Goal: Information Seeking & Learning: Learn about a topic

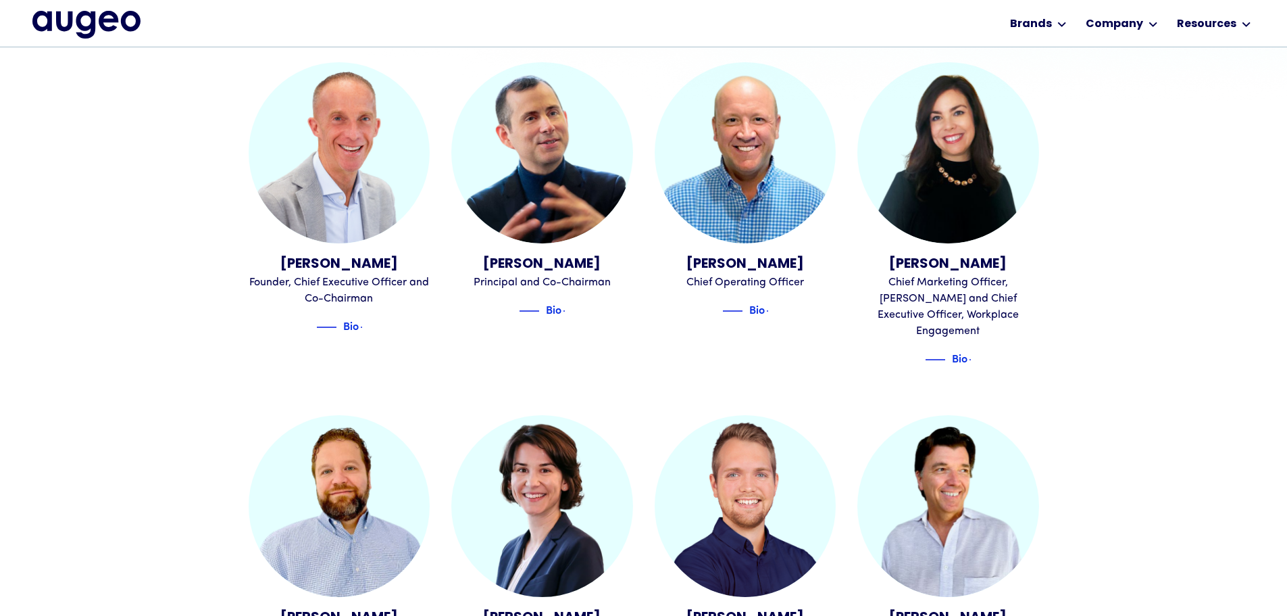
scroll to position [477, 0]
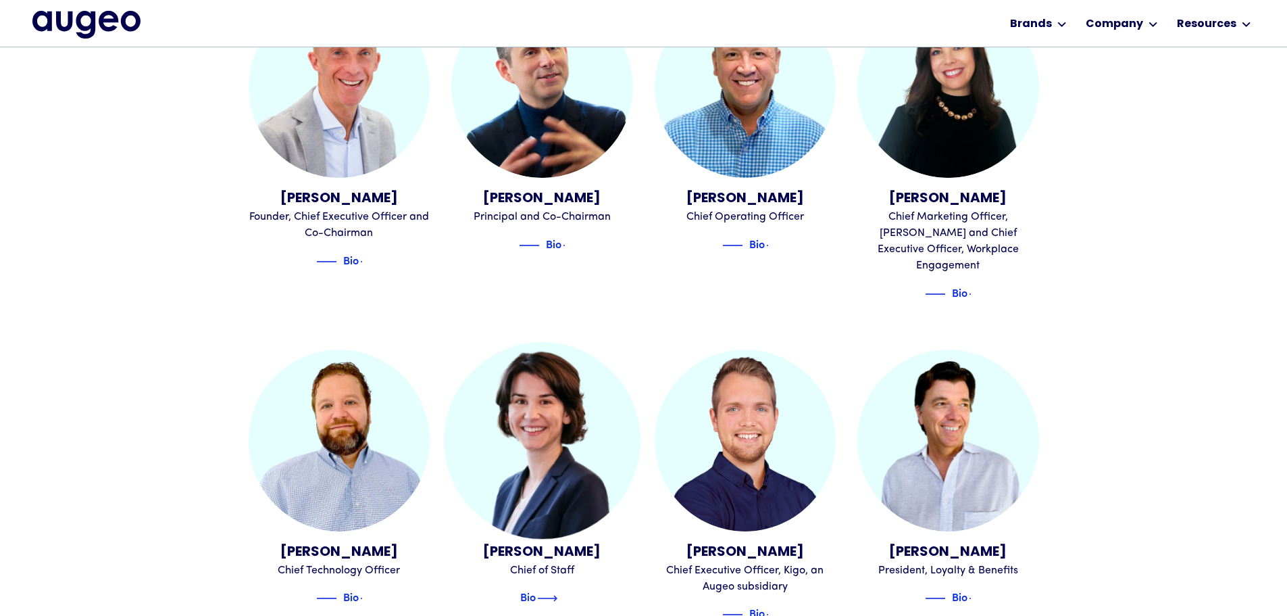
click at [554, 590] on img at bounding box center [547, 598] width 20 height 16
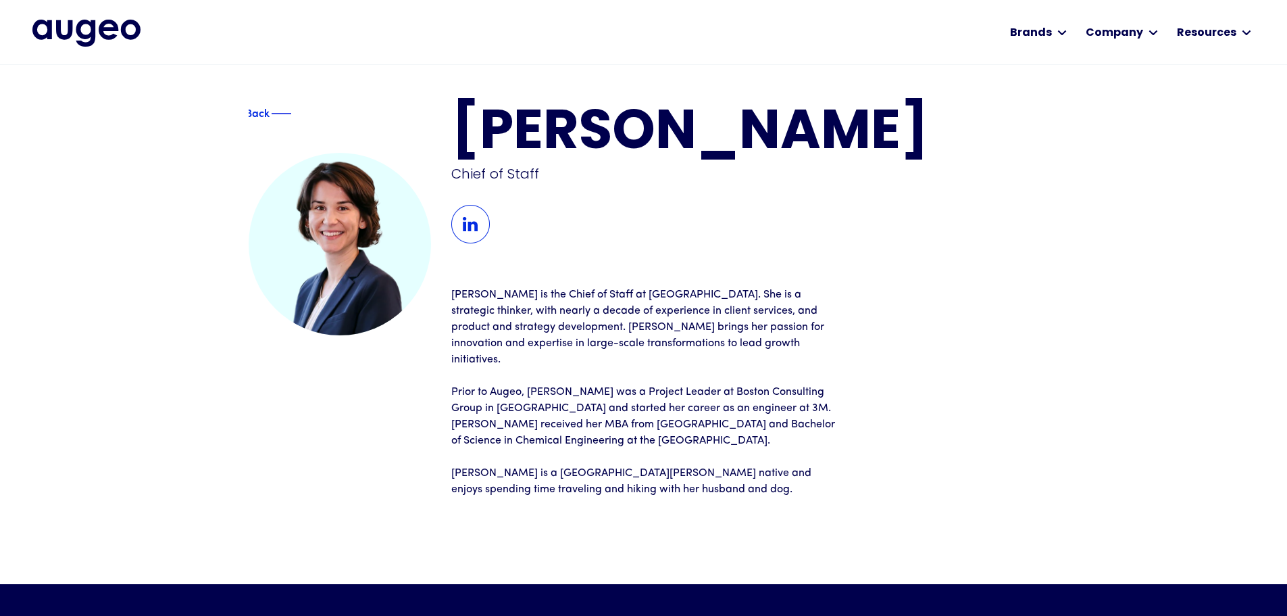
scroll to position [1, 0]
click at [475, 244] on img at bounding box center [470, 224] width 39 height 39
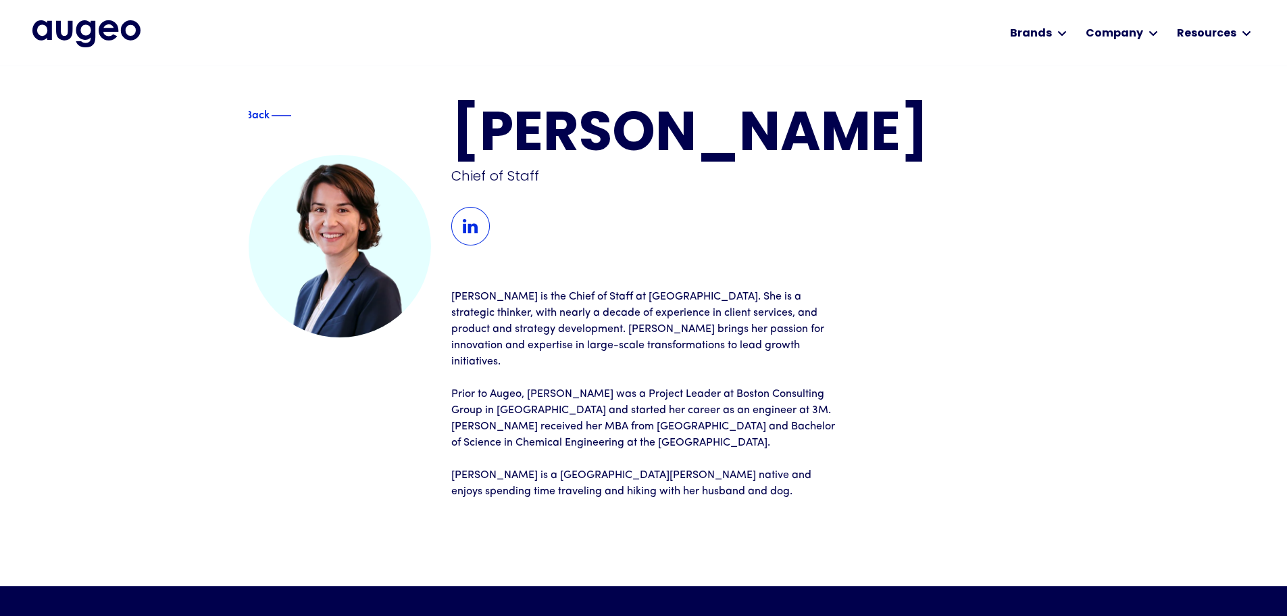
scroll to position [0, 0]
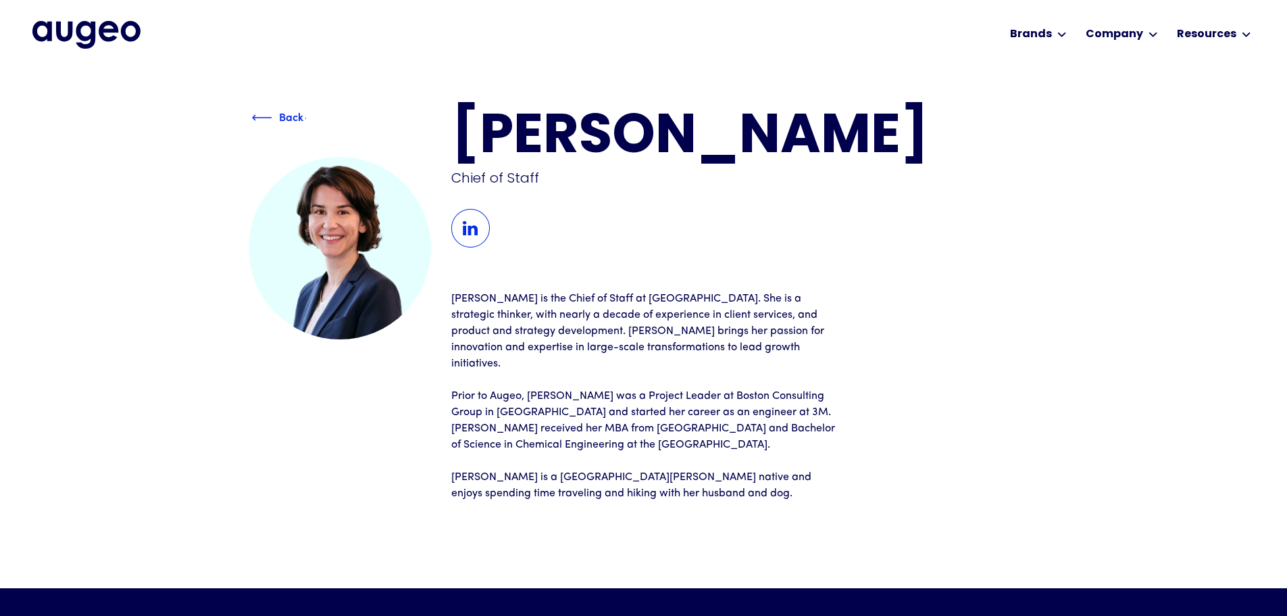
click at [281, 116] on div "Back" at bounding box center [291, 116] width 24 height 16
